Goal: Task Accomplishment & Management: Manage account settings

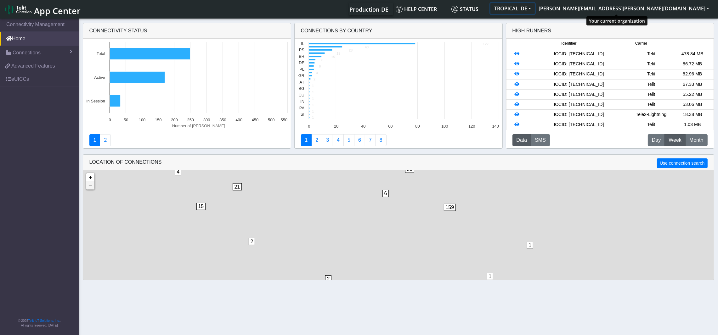
click at [534, 8] on button "TROPICAL_DE" at bounding box center [512, 8] width 44 height 11
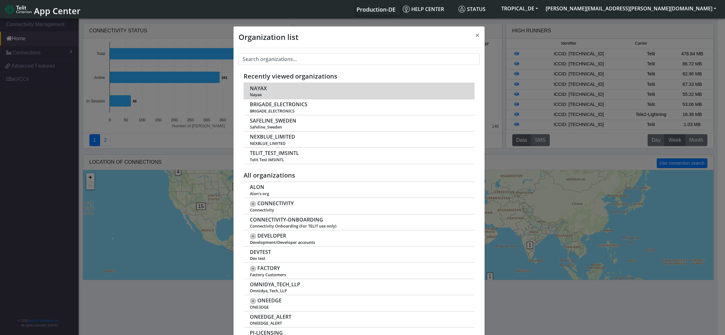
click at [251, 92] on span "NAYAX" at bounding box center [258, 89] width 17 height 6
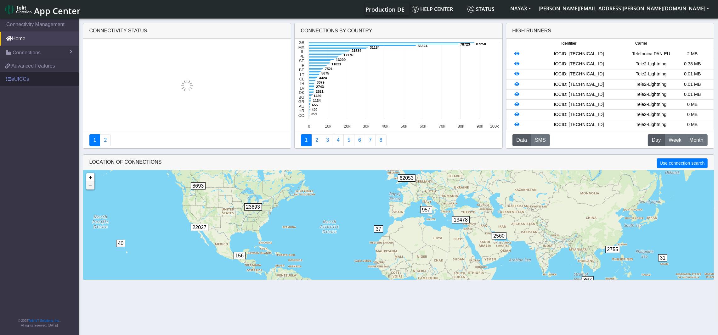
click at [19, 76] on link "eUICCs" at bounding box center [39, 79] width 79 height 14
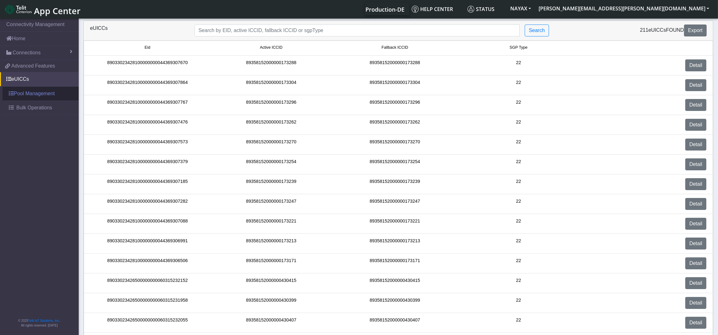
click at [48, 93] on link "Pool Management" at bounding box center [41, 94] width 76 height 14
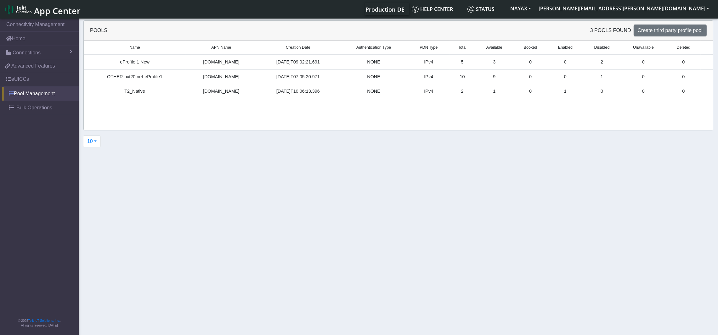
click at [33, 94] on link "Pool Management" at bounding box center [41, 94] width 76 height 14
click at [21, 81] on link "eUICCs" at bounding box center [39, 79] width 79 height 14
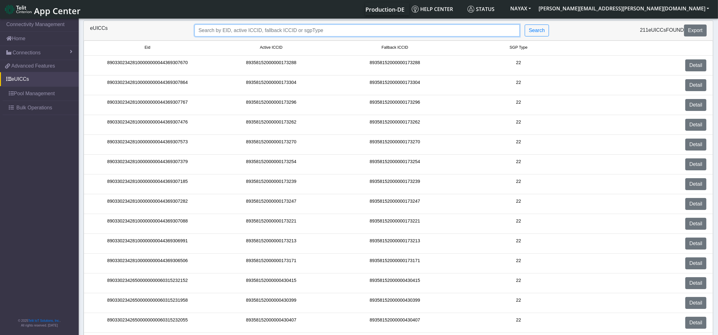
click at [314, 33] on input "Search..." at bounding box center [356, 31] width 325 height 12
paste input "89358152000000427569"
type input "89358152000000427569"
click at [539, 30] on button "Search" at bounding box center [536, 31] width 24 height 12
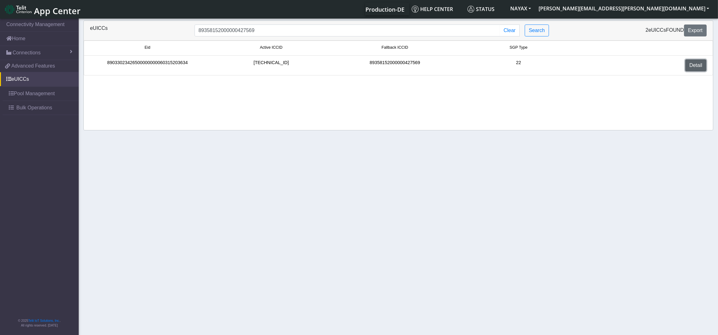
click at [698, 67] on link "Detail" at bounding box center [695, 65] width 21 height 12
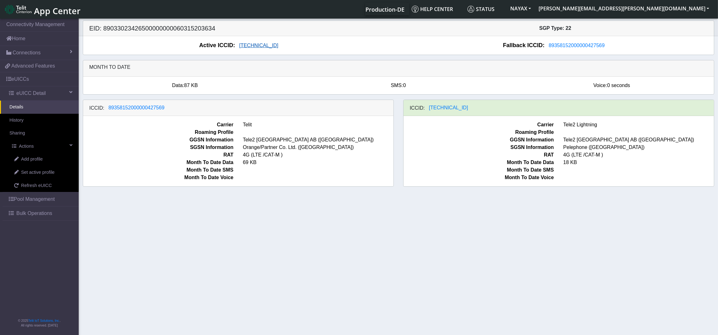
drag, startPoint x: 291, startPoint y: 45, endPoint x: 240, endPoint y: 50, distance: 51.2
click at [240, 50] on div "Active ICCID: [TECHNICAL_ID]" at bounding box center [240, 45] width 315 height 8
drag, startPoint x: 297, startPoint y: 51, endPoint x: 234, endPoint y: 50, distance: 62.9
click at [234, 50] on div "Active ICCID: [TECHNICAL_ID] Fallback ICCID: [TECHNICAL_ID]" at bounding box center [398, 45] width 630 height 19
drag, startPoint x: 229, startPoint y: 47, endPoint x: 288, endPoint y: 47, distance: 59.5
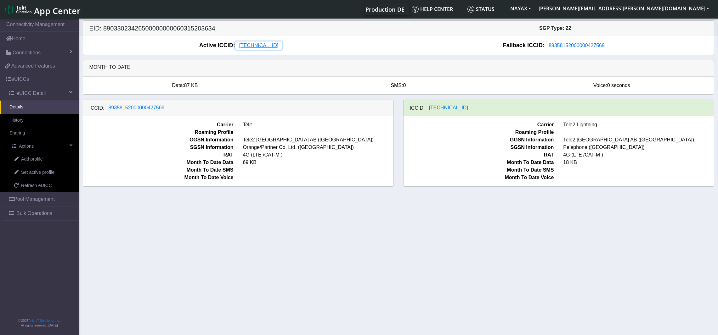
click at [288, 47] on div "Active ICCID: [TECHNICAL_ID]" at bounding box center [240, 45] width 315 height 8
click at [278, 46] on span "[TECHNICAL_ID]" at bounding box center [258, 45] width 39 height 5
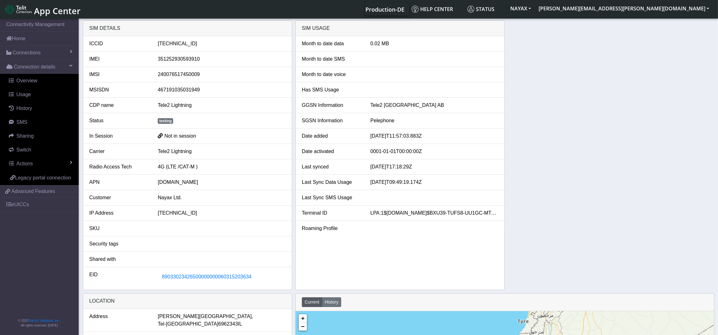
click at [192, 43] on div "[TECHNICAL_ID]" at bounding box center [221, 44] width 137 height 8
copy div "[TECHNICAL_ID]"
click at [24, 53] on span "Connections" at bounding box center [27, 53] width 28 height 8
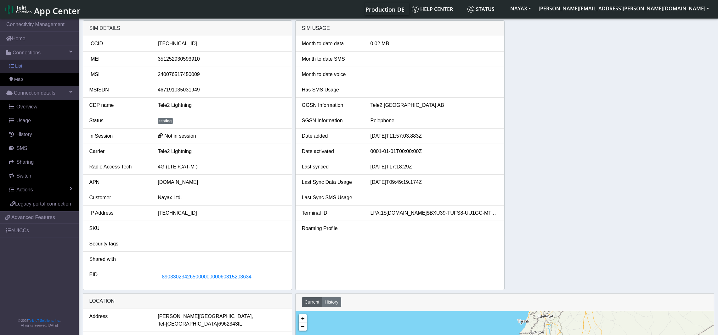
click at [22, 67] on link "List" at bounding box center [39, 66] width 79 height 13
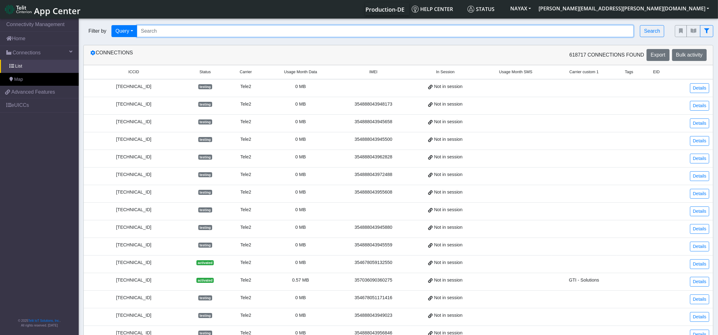
click at [301, 30] on input "Search..." at bounding box center [385, 31] width 497 height 12
paste input "89462008025000096"
type input "89462008025000096"
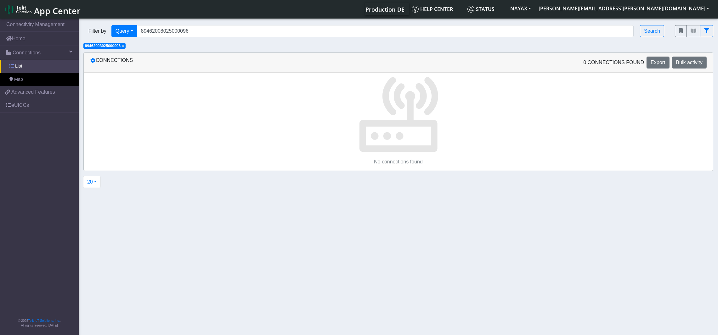
click at [25, 65] on link "List" at bounding box center [39, 66] width 79 height 13
click at [652, 28] on button "Search" at bounding box center [652, 31] width 24 height 12
click at [24, 67] on link "List" at bounding box center [39, 66] width 79 height 13
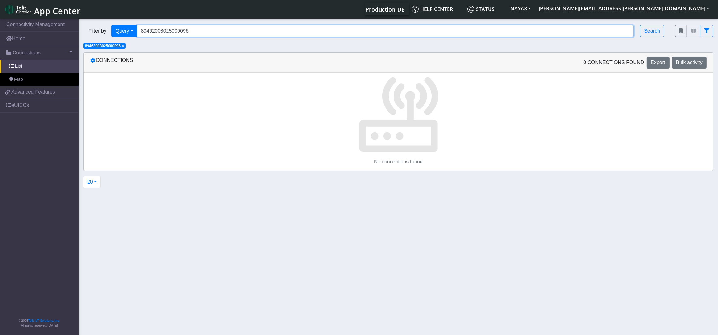
click at [201, 30] on input "89462008025000096" at bounding box center [385, 31] width 497 height 12
drag, startPoint x: 126, startPoint y: 39, endPoint x: 107, endPoint y: 39, distance: 19.5
click at [107, 39] on div "Filter by Query Query Not connected Tags Country Operator 89462008025000096 Sea…" at bounding box center [374, 30] width 591 height 21
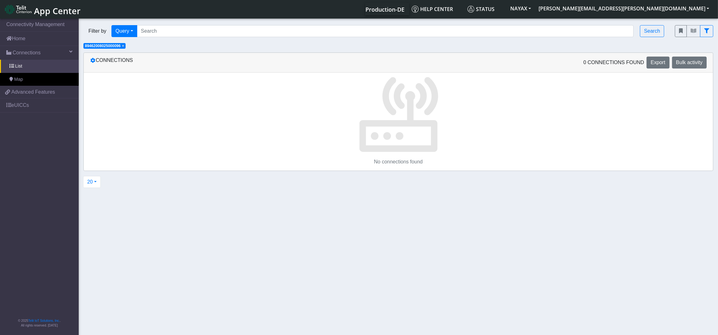
click at [122, 45] on span "×" at bounding box center [123, 46] width 2 height 4
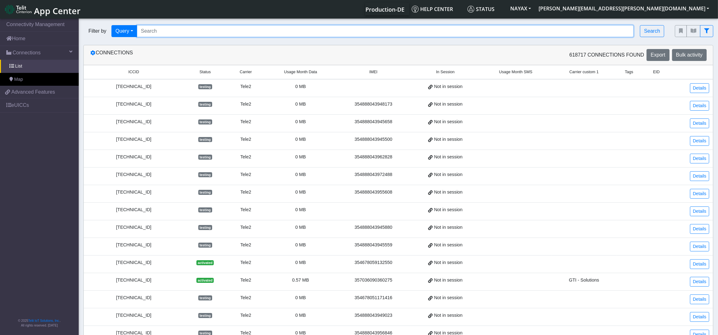
click at [170, 28] on input "Search..." at bounding box center [385, 31] width 497 height 12
paste input "[TECHNICAL_ID]"
type input "[TECHNICAL_ID]"
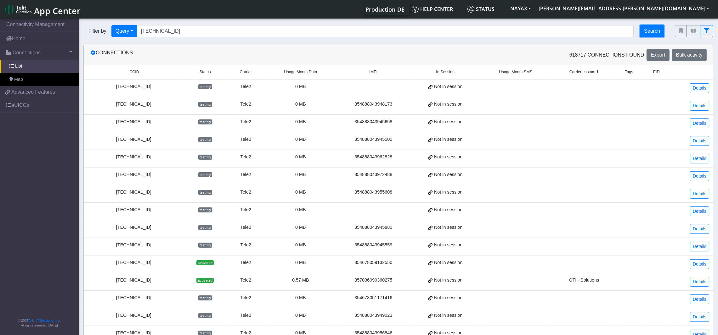
click at [650, 31] on button "Search" at bounding box center [652, 31] width 24 height 12
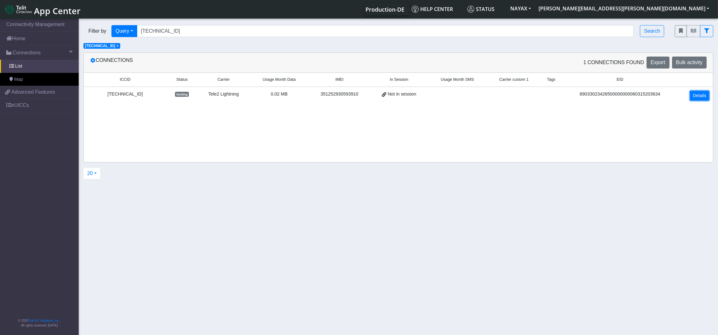
click at [697, 94] on link "Details" at bounding box center [699, 96] width 19 height 10
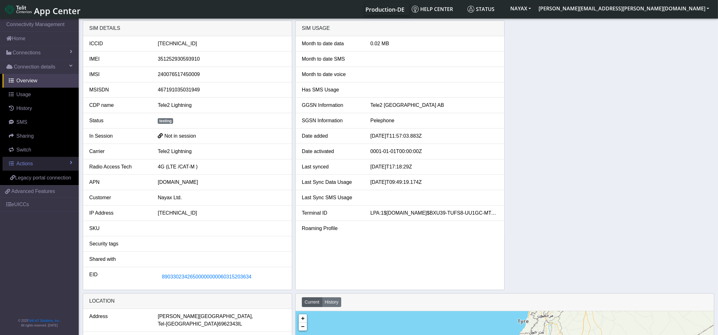
click at [25, 163] on span "Actions" at bounding box center [24, 163] width 16 height 5
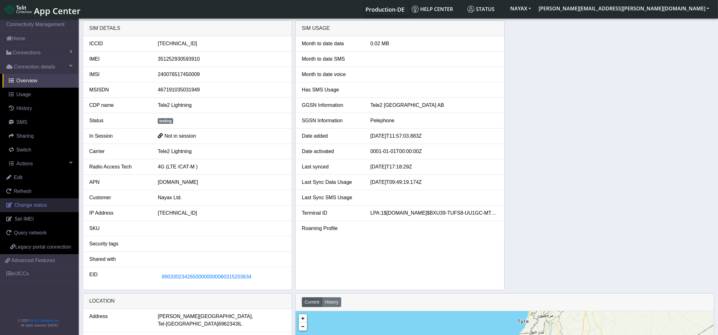
click at [36, 207] on span "Change status" at bounding box center [30, 205] width 32 height 5
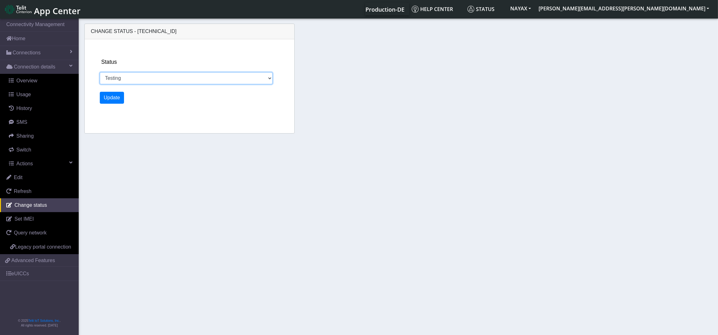
click at [131, 78] on select "Activated Ready Deactivated Inventory Retired Testing" at bounding box center [186, 78] width 173 height 12
click at [172, 78] on select "Activated Ready Deactivated Inventory Retired Testing" at bounding box center [186, 78] width 173 height 12
select select "deactivated"
click at [100, 72] on select "Activated Ready Deactivated Inventory Retired Testing" at bounding box center [186, 78] width 173 height 12
click at [112, 96] on button "Update" at bounding box center [112, 98] width 25 height 12
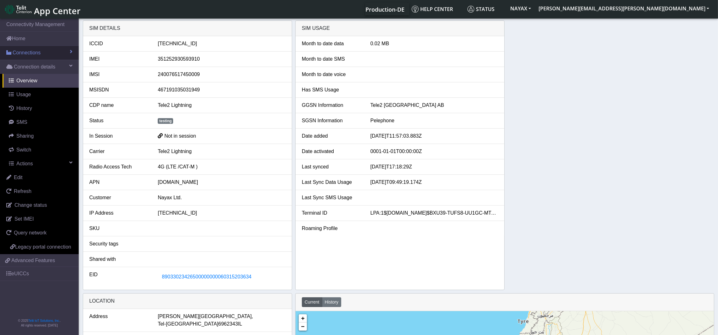
click at [27, 52] on span "Connections" at bounding box center [27, 53] width 28 height 8
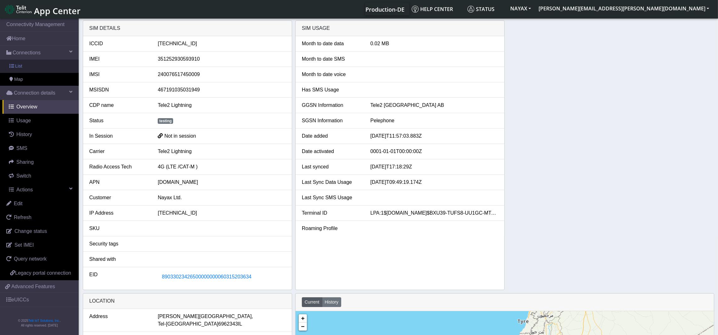
click at [26, 66] on link "List" at bounding box center [39, 66] width 79 height 13
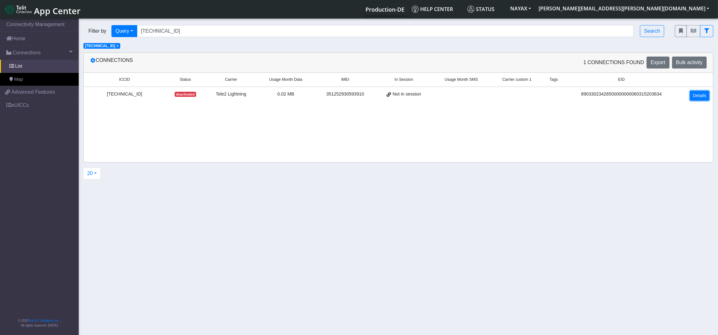
click at [698, 96] on link "Details" at bounding box center [699, 96] width 19 height 10
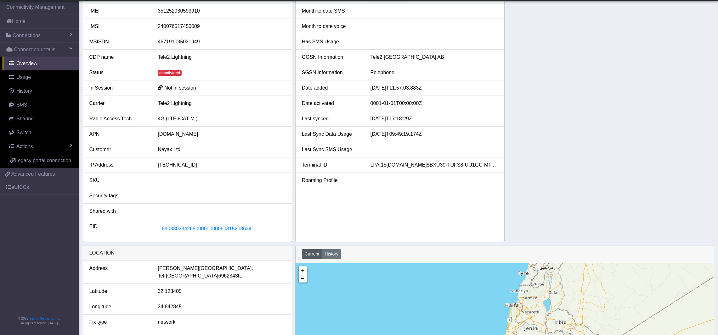
scroll to position [47, 0]
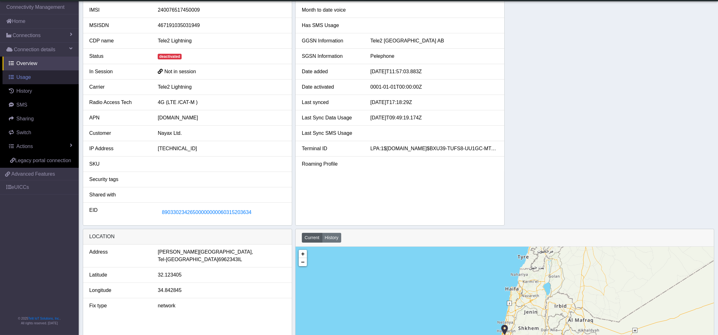
click at [31, 79] on link "Usage" at bounding box center [41, 77] width 76 height 14
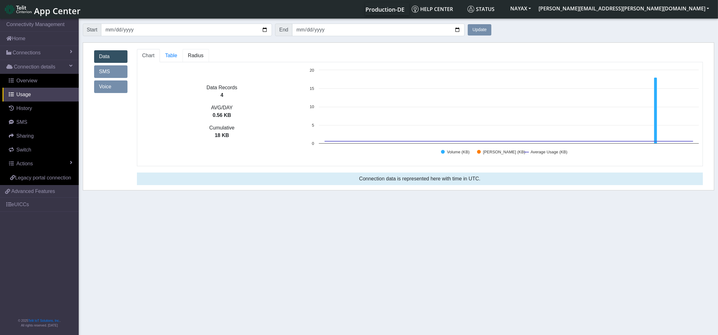
click at [198, 56] on span "Radius" at bounding box center [196, 55] width 16 height 5
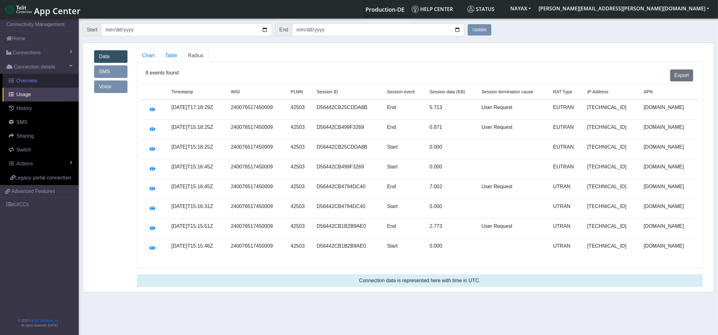
click at [26, 79] on span "Overview" at bounding box center [26, 80] width 21 height 5
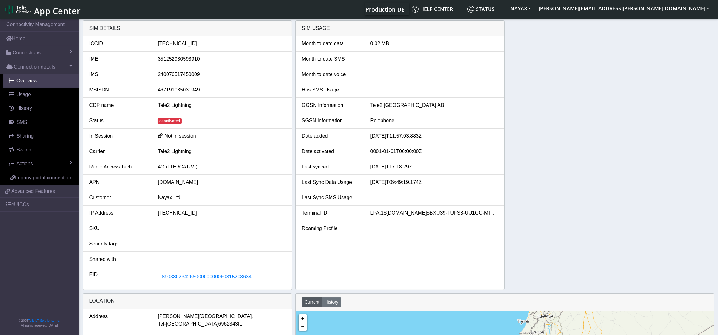
click at [208, 41] on div "[TECHNICAL_ID]" at bounding box center [221, 44] width 137 height 8
copy div "[TECHNICAL_ID]"
